Goal: Information Seeking & Learning: Learn about a topic

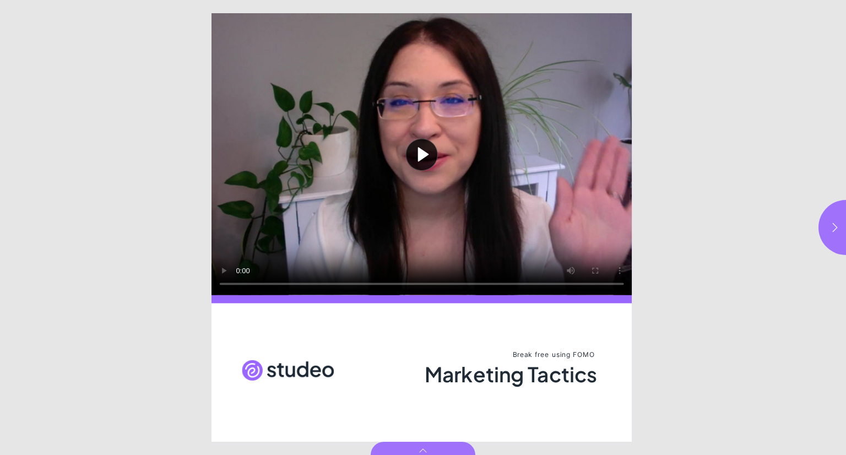
click at [423, 167] on button "Play video" at bounding box center [422, 154] width 420 height 282
click at [835, 226] on icon "button" at bounding box center [835, 227] width 11 height 11
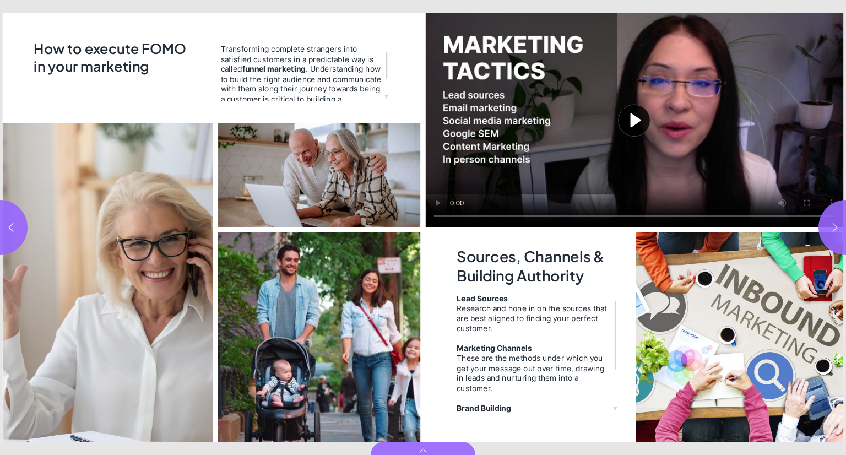
click at [837, 225] on icon "button" at bounding box center [835, 227] width 11 height 11
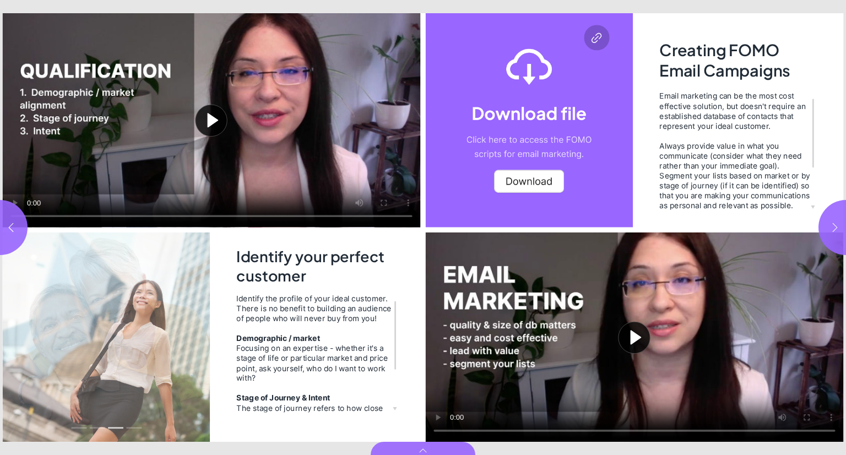
click at [837, 225] on icon "button" at bounding box center [835, 227] width 11 height 11
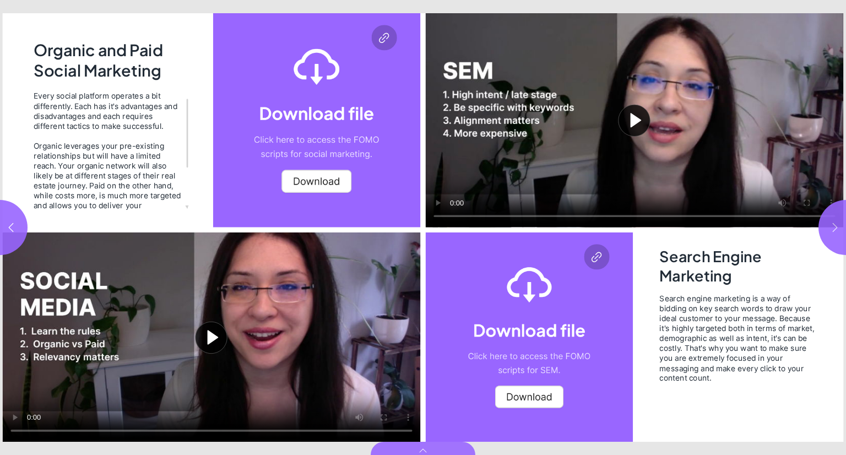
click at [835, 226] on icon "button" at bounding box center [835, 227] width 11 height 11
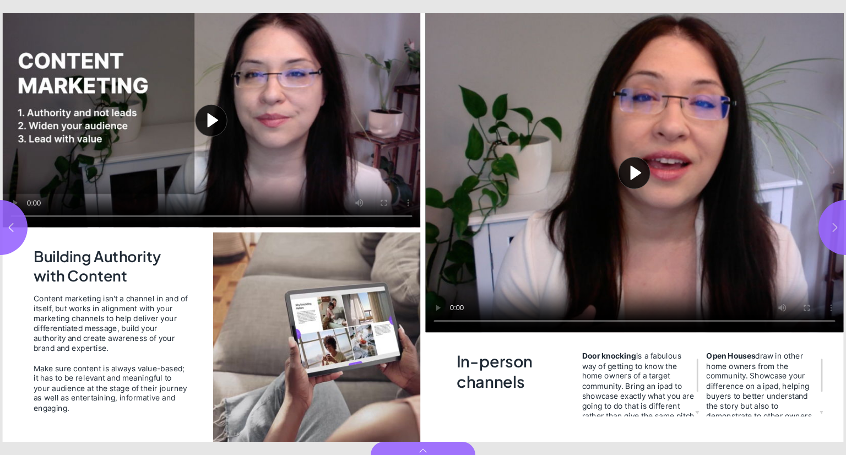
click at [835, 225] on icon "button" at bounding box center [835, 227] width 5 height 9
type input "**"
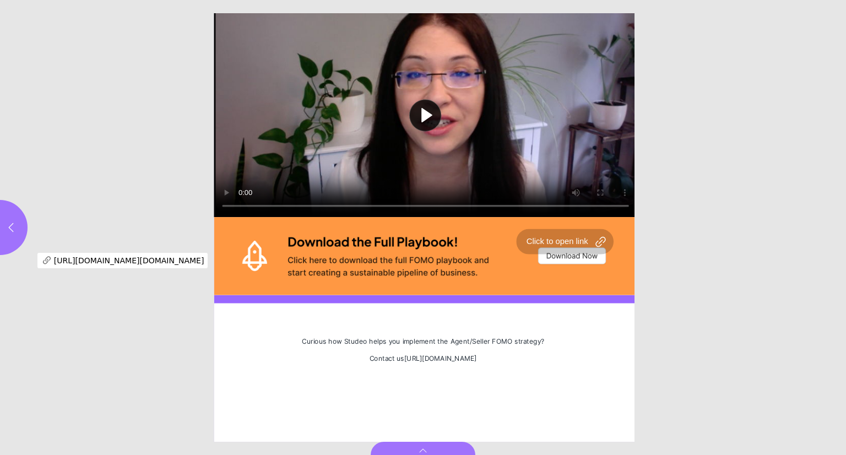
click at [580, 258] on div "Page 10" at bounding box center [425, 256] width 423 height 78
click at [582, 239] on div "Page 10" at bounding box center [425, 256] width 423 height 78
click at [111, 0] on html "Marketing Tactics Play video Curious how Studeo helps you implement the Agent/S…" at bounding box center [423, 0] width 846 height 0
click at [156, 282] on div "[URL][DOMAIN_NAME][DOMAIN_NAME]" at bounding box center [159, 282] width 170 height 15
click at [566, 256] on div "Page 10" at bounding box center [425, 256] width 423 height 78
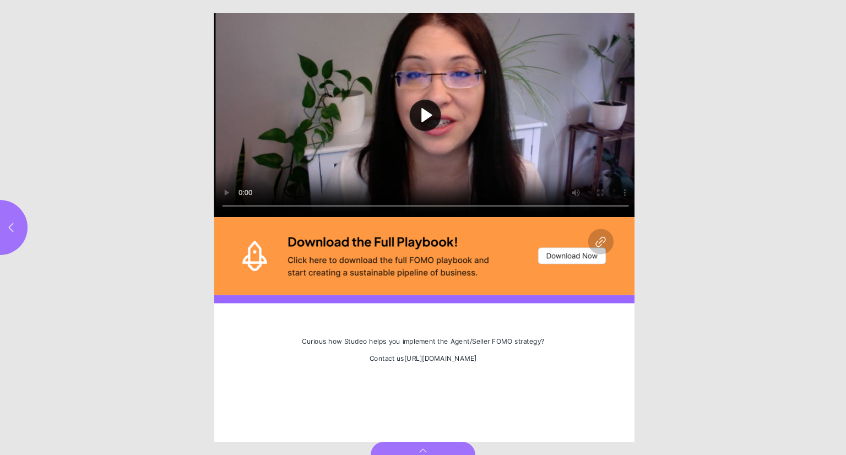
click at [226, 192] on button "Play video" at bounding box center [425, 115] width 423 height 204
click at [599, 240] on div "Page 10" at bounding box center [425, 256] width 423 height 78
